Goal: Complete application form

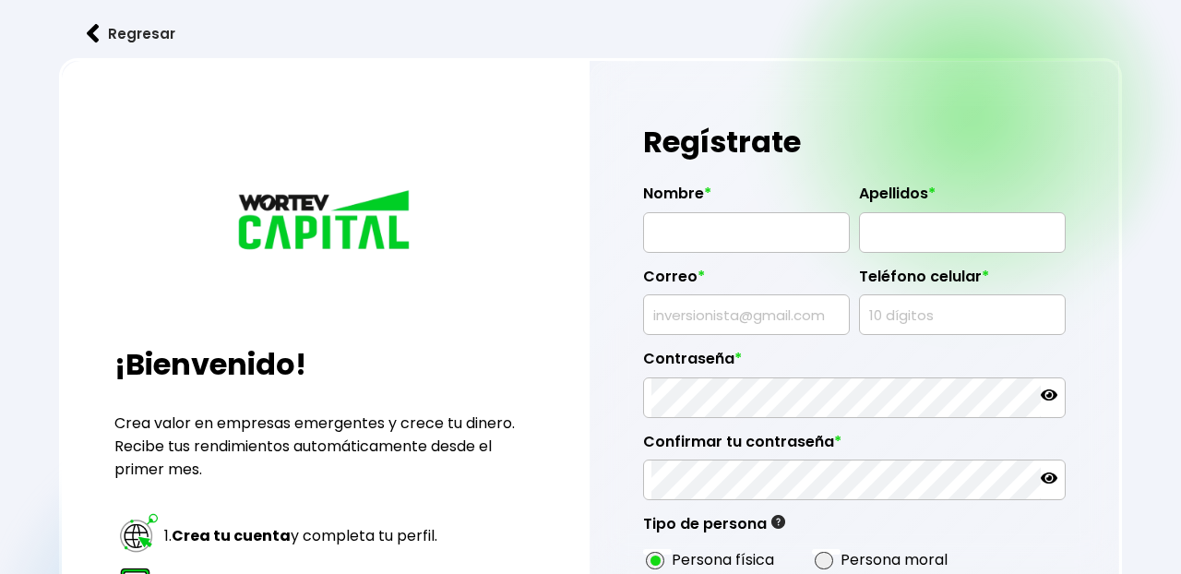
radio input "true"
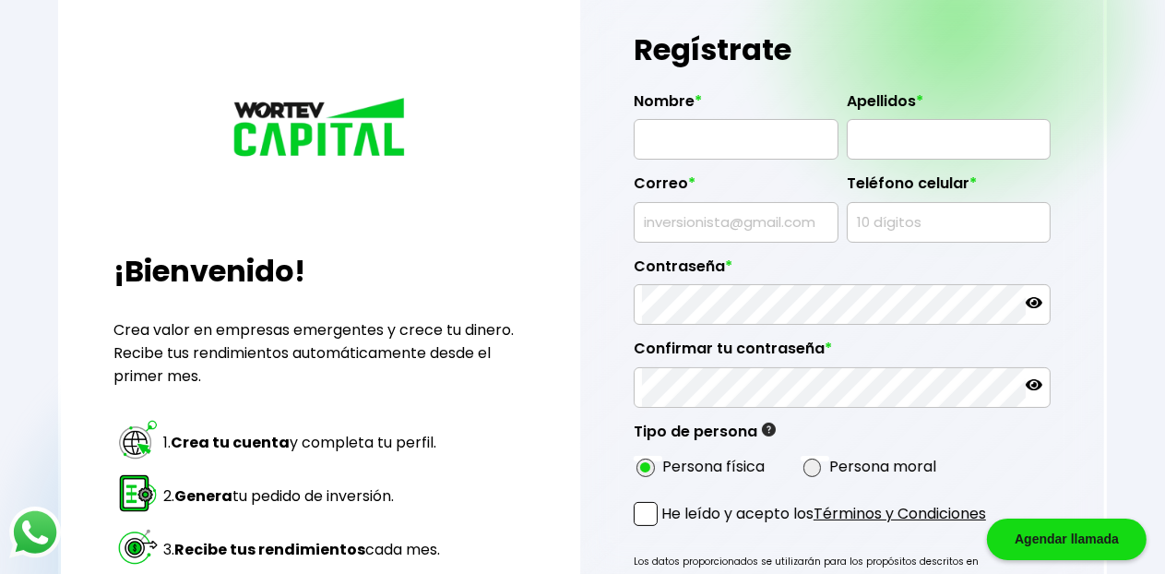
scroll to position [324, 0]
